Goal: Task Accomplishment & Management: Use online tool/utility

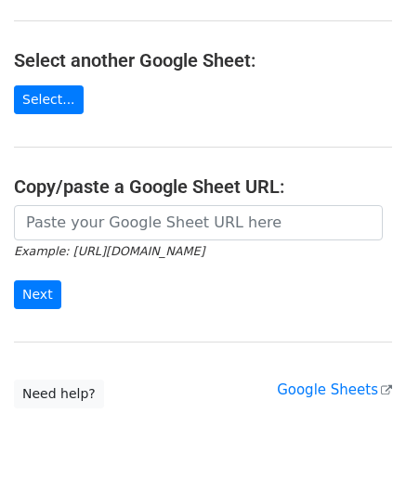
scroll to position [186, 0]
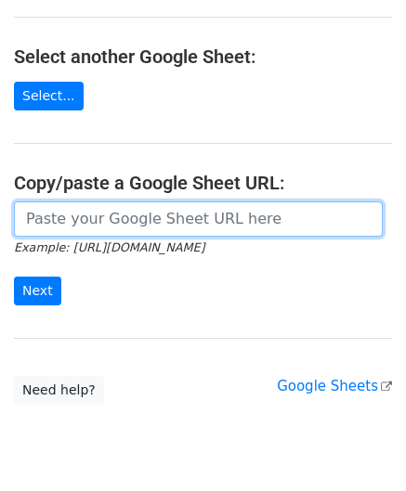
click at [102, 218] on input "url" at bounding box center [198, 218] width 369 height 35
paste input "https://docs.google.com/spreadsheets/d/1vx3TS-I-lM7sgjWWax71a0FdPogC_9FInaslQ76…"
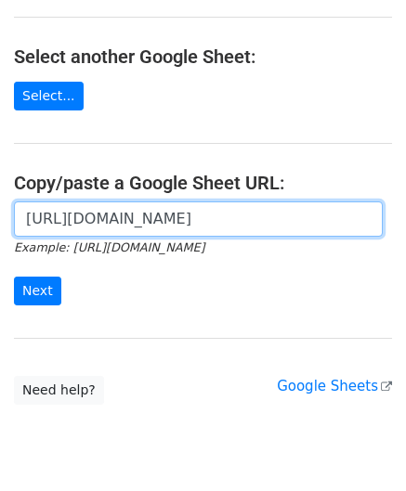
scroll to position [0, 389]
type input "https://docs.google.com/spreadsheets/d/1vx3TS-I-lM7sgjWWax71a0FdPogC_9FInaslQ76…"
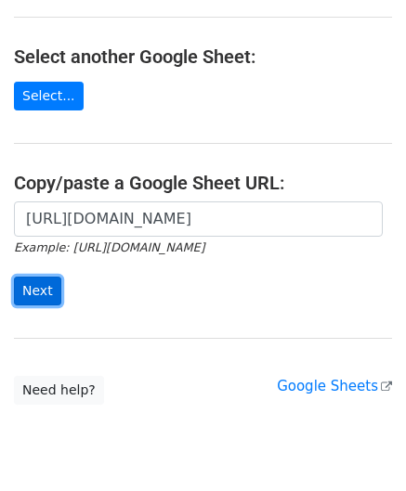
click at [39, 285] on input "Next" at bounding box center [37, 291] width 47 height 29
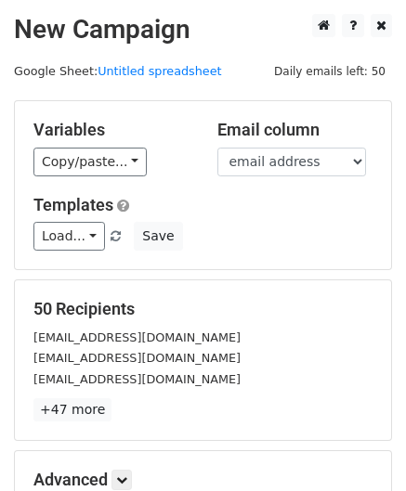
scroll to position [227, 0]
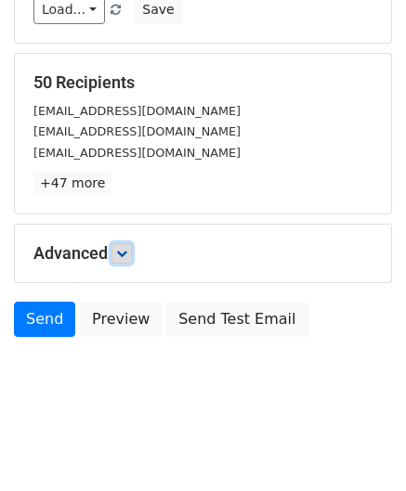
click at [132, 247] on link at bounding box center [121, 253] width 20 height 20
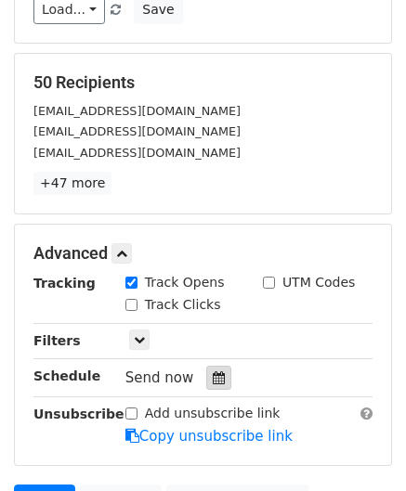
click at [213, 371] on icon at bounding box center [219, 377] width 12 height 13
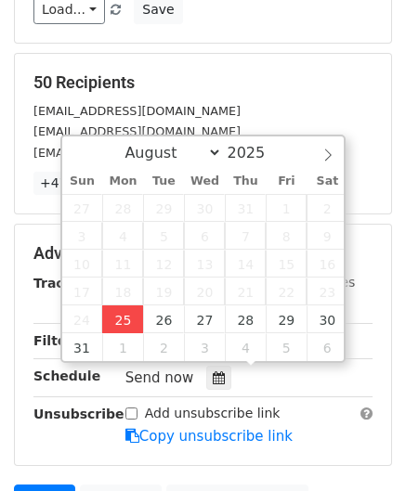
type input "[DATE] 12:00"
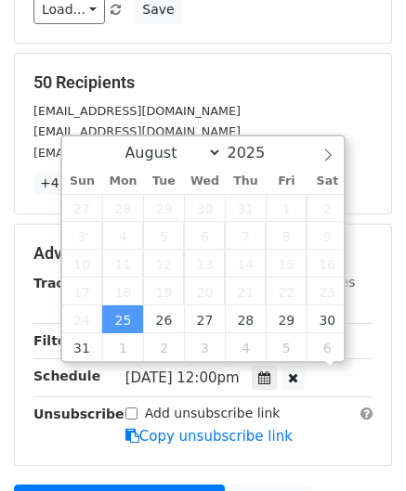
scroll to position [0, 0]
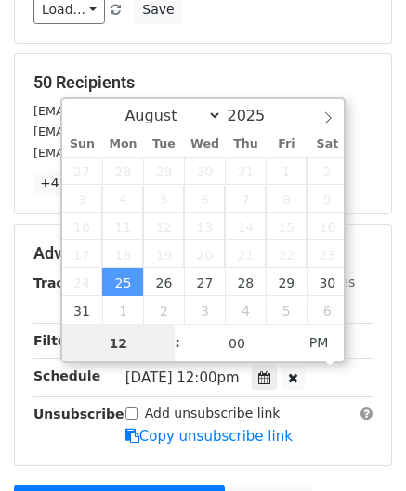
paste input "Hour"
type input "2"
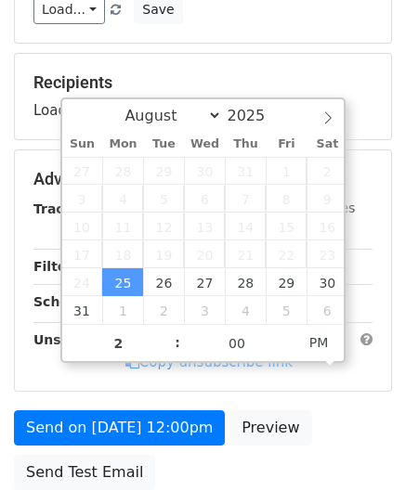
type input "[DATE] 14:00"
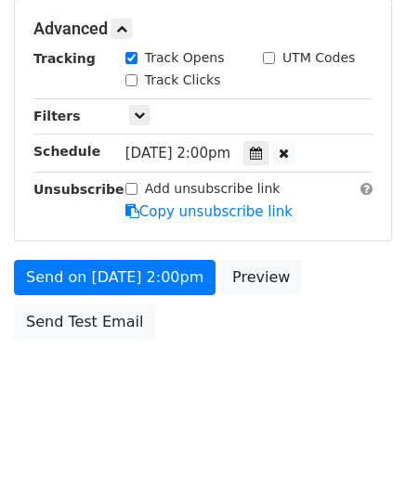
scroll to position [451, 0]
